Goal: Find specific page/section: Locate item on page

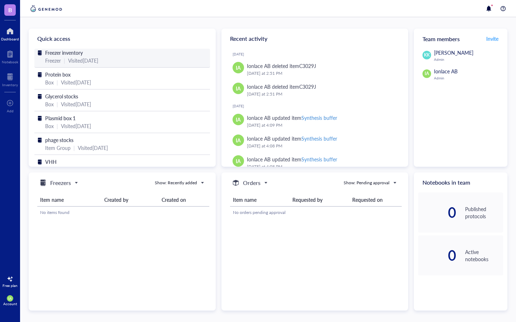
click at [140, 59] on div "Freezer | Visited [DATE]" at bounding box center [122, 61] width 154 height 8
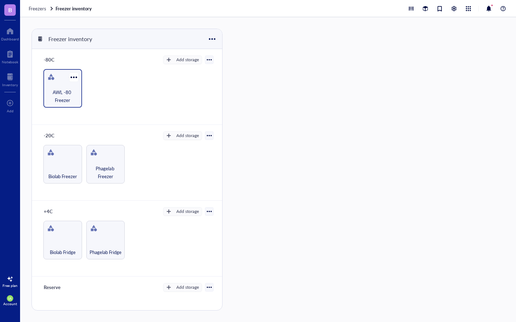
click at [66, 91] on span "AWL -80 Freezer" at bounding box center [63, 96] width 32 height 16
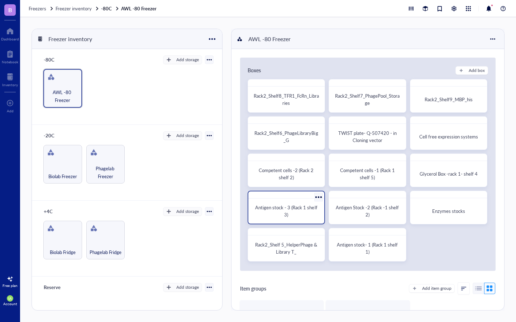
click at [292, 208] on span "Antigen stock - 3 (Rack 1 shelf 3)" at bounding box center [286, 211] width 63 height 14
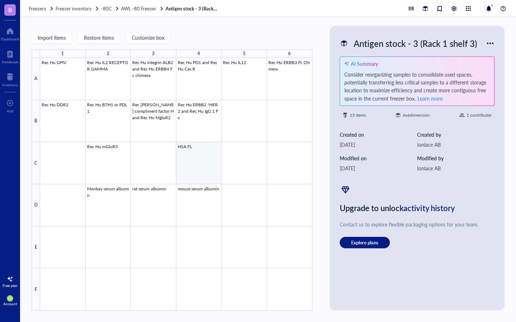
click at [196, 162] on div at bounding box center [176, 184] width 272 height 253
